Goal: Check status: Check status

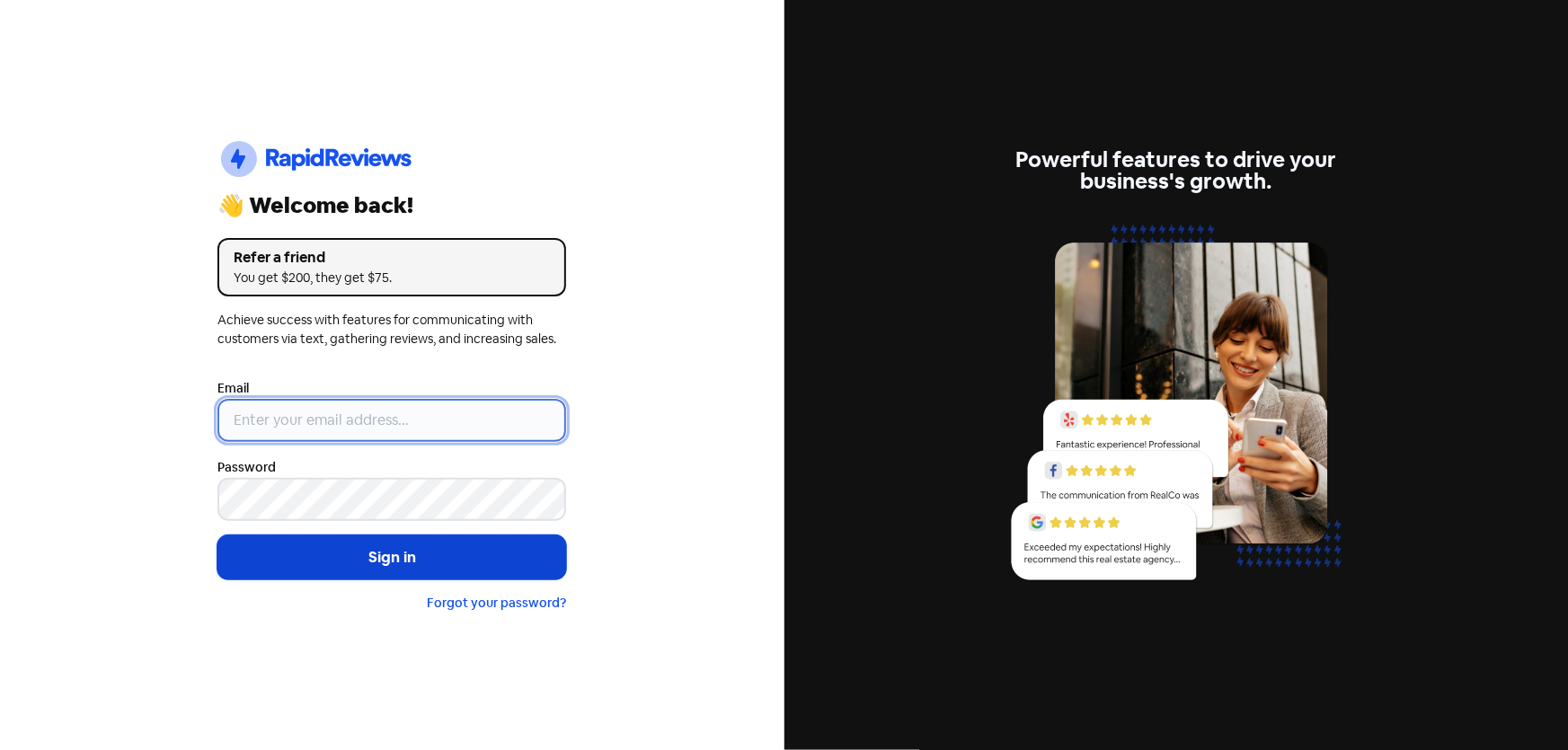
type input "[EMAIL_ADDRESS][DOMAIN_NAME]"
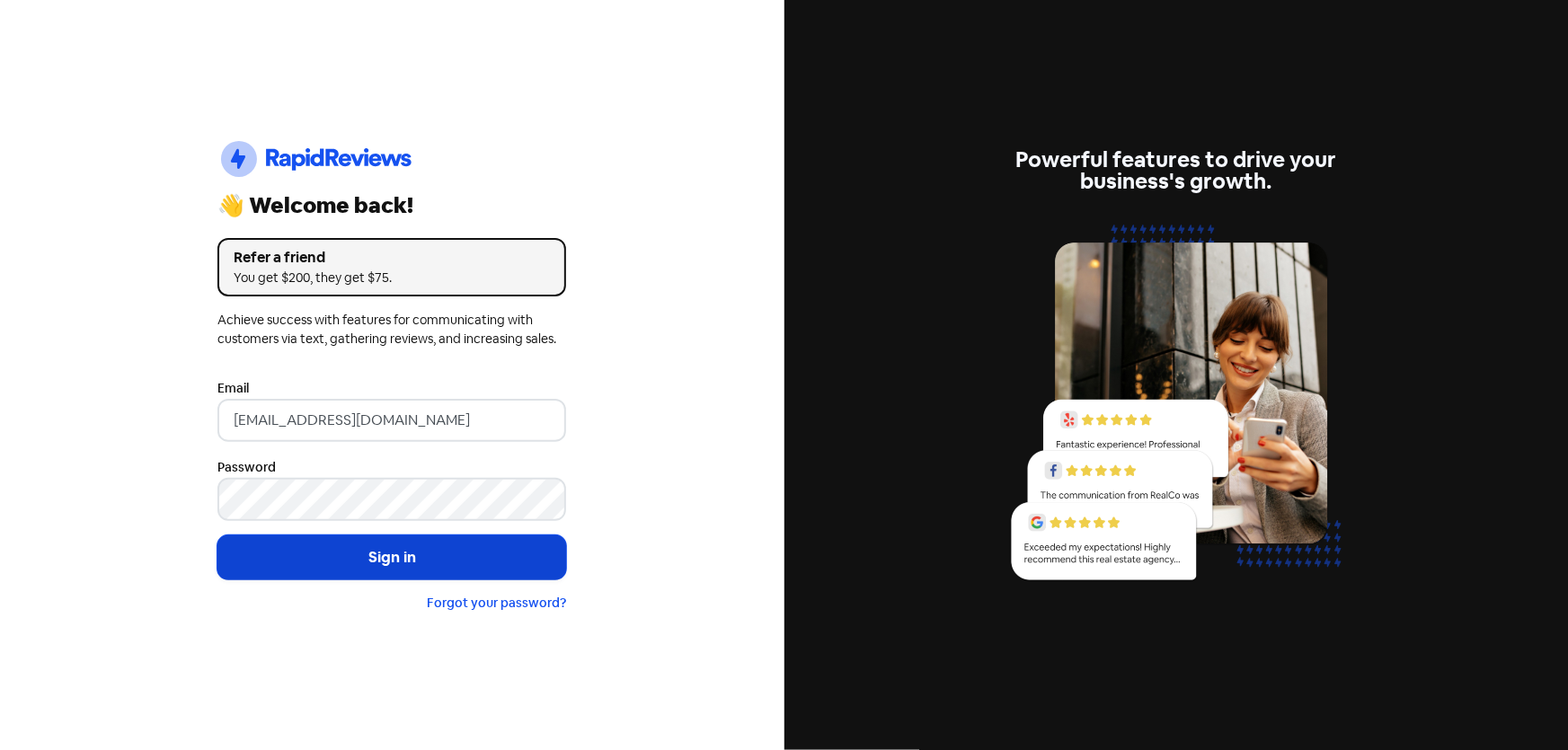
click at [378, 555] on button "Sign in" at bounding box center [392, 558] width 349 height 45
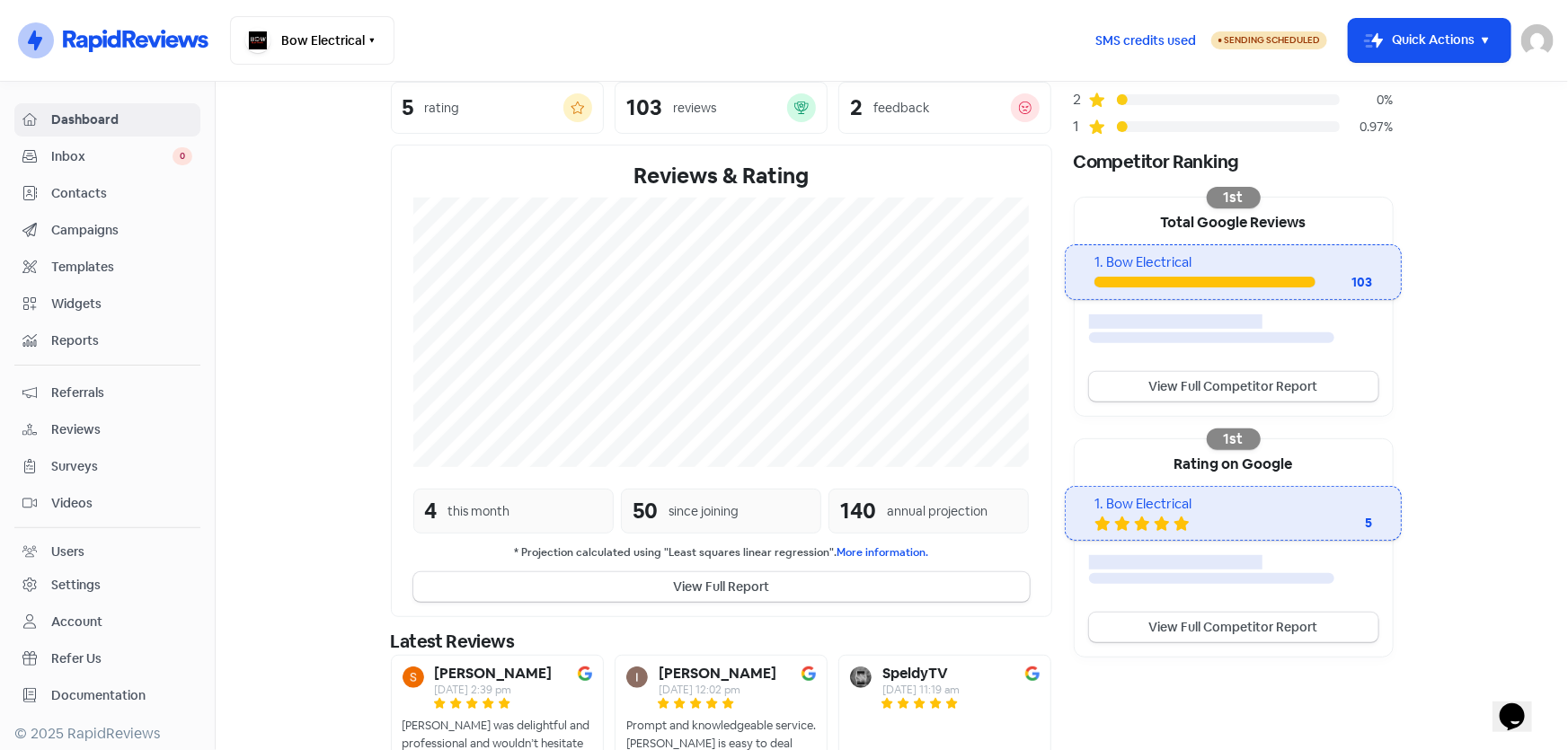
scroll to position [241, 0]
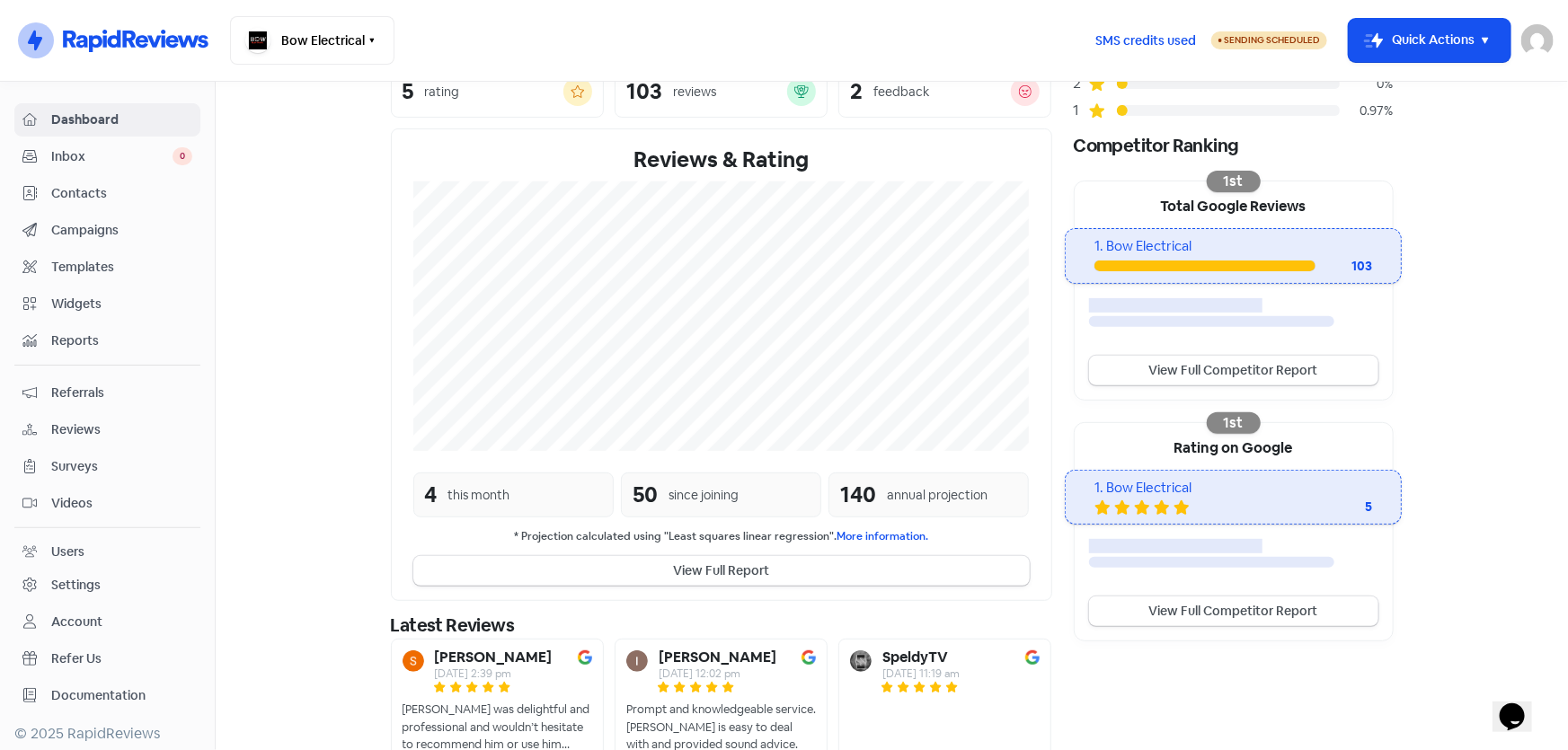
click at [65, 431] on span "Reviews" at bounding box center [121, 429] width 141 height 18
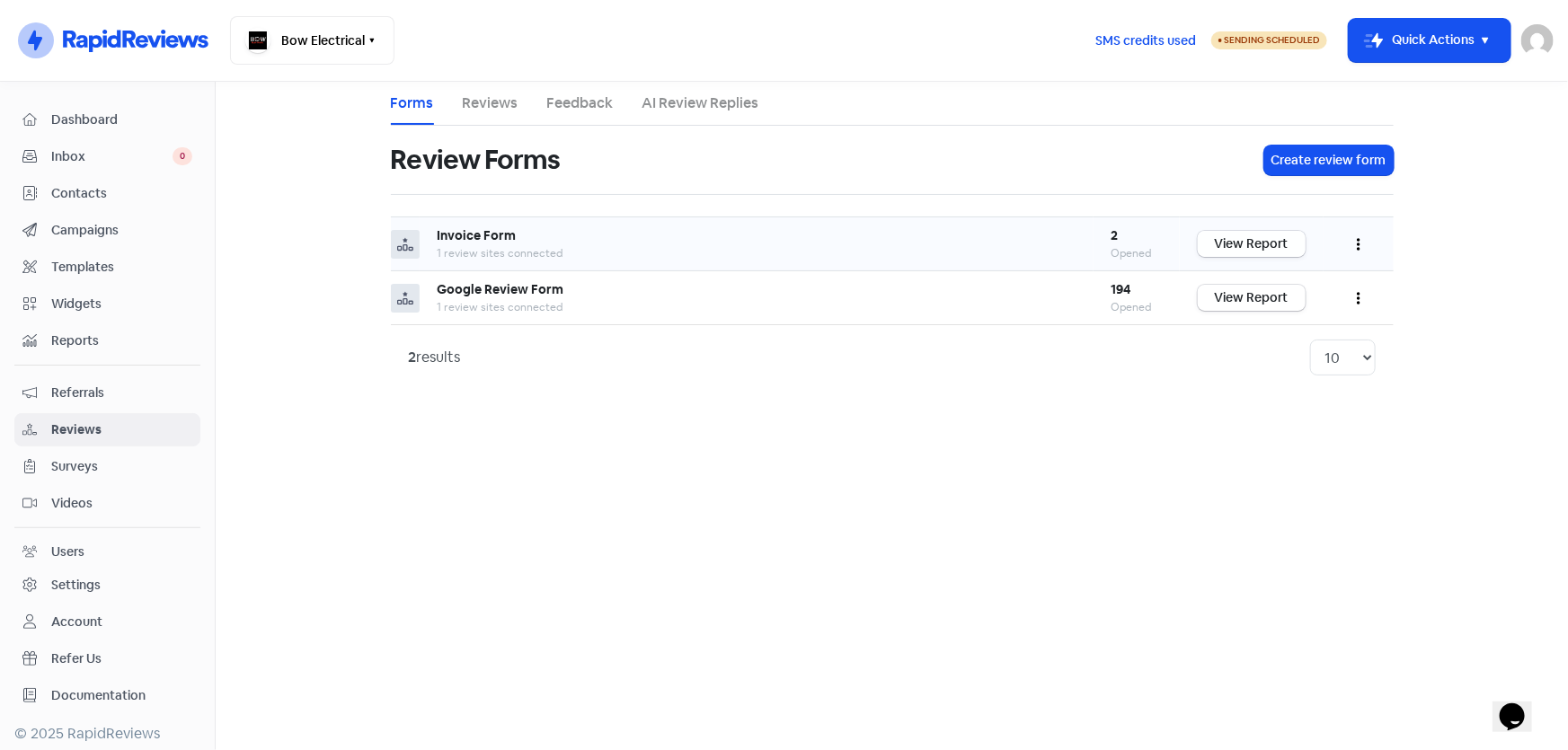
click at [1252, 237] on link "View Report" at bounding box center [1251, 244] width 108 height 26
